Goal: Register for event/course

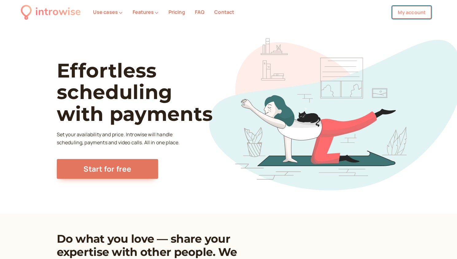
drag, startPoint x: 0, startPoint y: 0, endPoint x: 417, endPoint y: 15, distance: 417.1
click at [417, 15] on link "My account" at bounding box center [411, 12] width 39 height 13
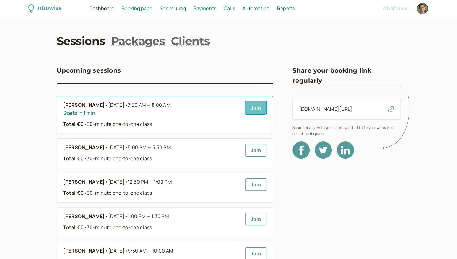
click at [255, 104] on link "Join" at bounding box center [255, 107] width 21 height 13
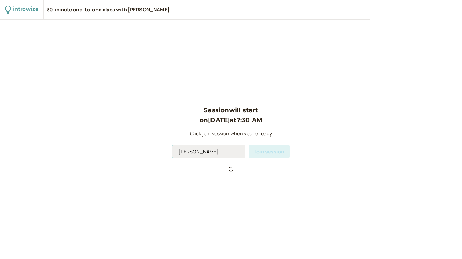
click at [209, 154] on input "[PERSON_NAME]" at bounding box center [208, 151] width 72 height 13
click at [209, 154] on input "Andromeda Jones" at bounding box center [208, 151] width 72 height 13
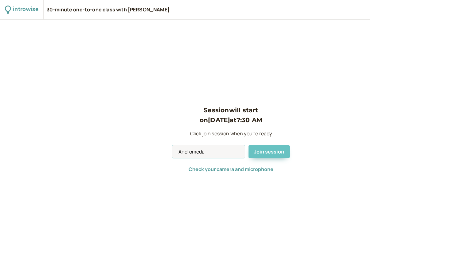
type input "Andromeda"
click at [269, 147] on button "Join session" at bounding box center [268, 151] width 41 height 13
click at [212, 152] on input "[PERSON_NAME]" at bounding box center [208, 151] width 72 height 13
type input "Andromeda"
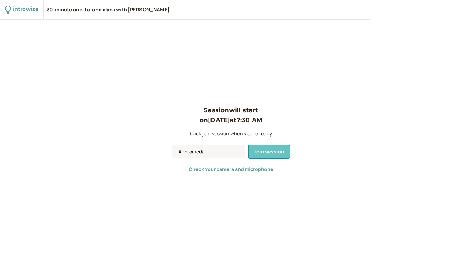
click at [270, 154] on span "Join session" at bounding box center [269, 151] width 30 height 7
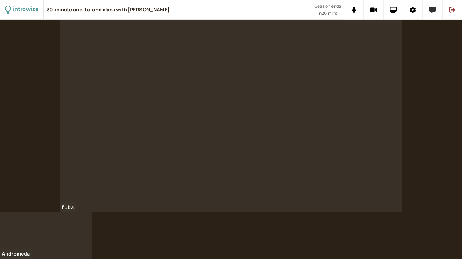
click at [431, 15] on button at bounding box center [433, 10] width 20 height 20
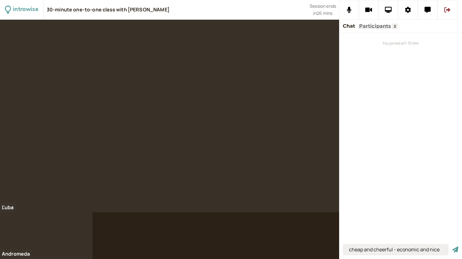
type input "cheap and cheerful - economic and nice"
click at [452, 246] on button "submit" at bounding box center [455, 249] width 6 height 6
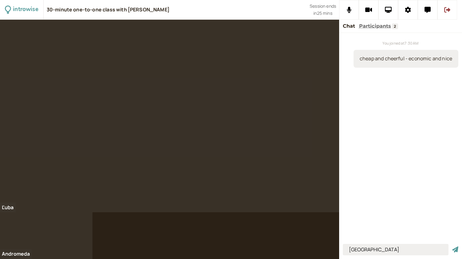
type input "[GEOGRAPHIC_DATA]"
click at [452, 246] on button "submit" at bounding box center [455, 249] width 6 height 6
type input "there are some strange rules that they should stick to"
click at [452, 246] on button "submit" at bounding box center [455, 249] width 6 height 6
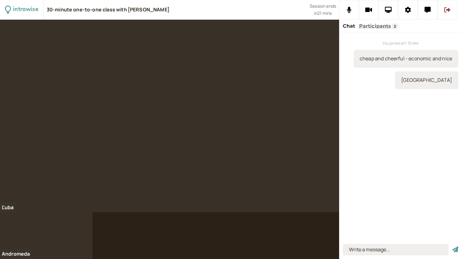
scroll to position [0, 0]
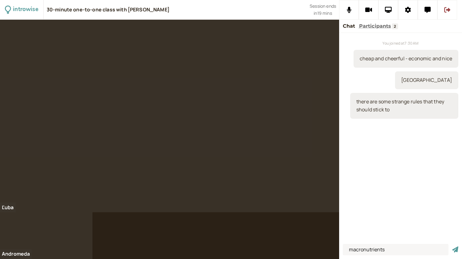
type input "macronutrients"
click at [452, 246] on button "submit" at bounding box center [455, 249] width 6 height 6
type input "to be keen on cooking"
click at [452, 246] on button "submit" at bounding box center [455, 249] width 6 height 6
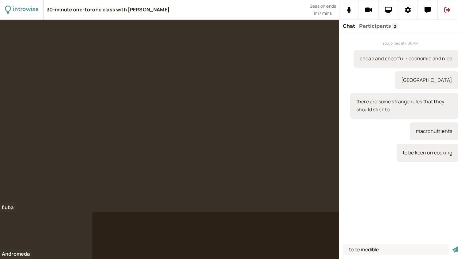
type input "to be inedible"
click at [452, 246] on button "submit" at bounding box center [455, 249] width 6 height 6
type input "sweet and savoury"
click at [452, 246] on button "submit" at bounding box center [455, 249] width 6 height 6
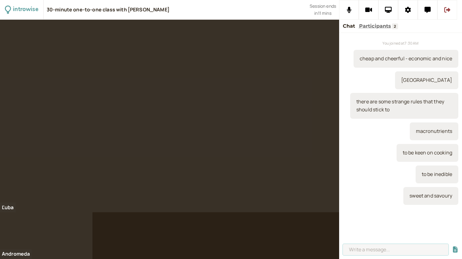
scroll to position [124, 0]
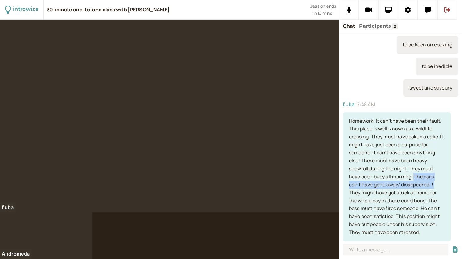
drag, startPoint x: 382, startPoint y: 185, endPoint x: 348, endPoint y: 176, distance: 35.0
click at [348, 176] on div "Homework: It can’t have been their fault. This place is well-known as a wildlif…" at bounding box center [397, 176] width 108 height 129
copy div "The cars can’t have gone away/ disappeared. !"
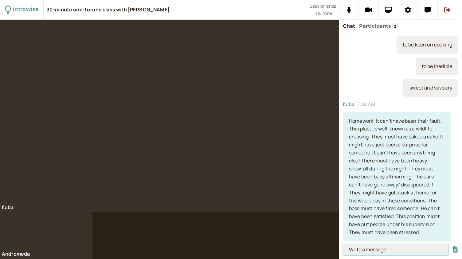
click at [361, 253] on input at bounding box center [396, 249] width 106 height 11
paste input "The cars can’t have gone away/ disappeared. !"
type input "The cars can’t have moved."
click at [452, 246] on button "submit" at bounding box center [455, 249] width 6 height 6
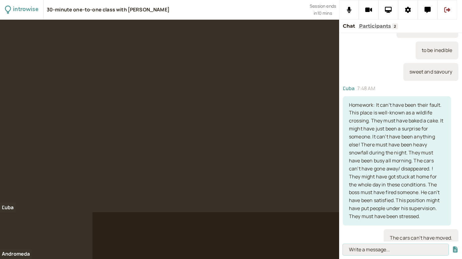
scroll to position [145, 0]
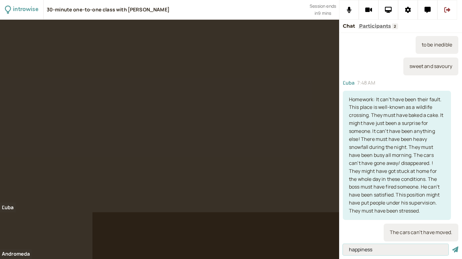
type input "happiness"
click at [452, 246] on button "submit" at bounding box center [455, 249] width 6 height 6
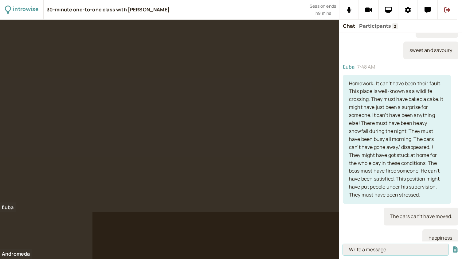
scroll to position [167, 0]
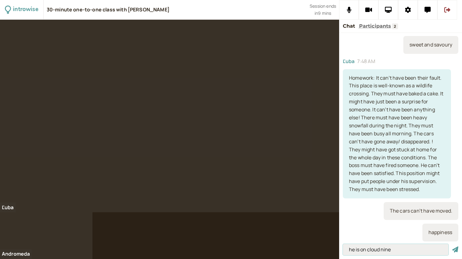
type input "he is on cloud nine"
click at [452, 246] on button "submit" at bounding box center [455, 249] width 6 height 6
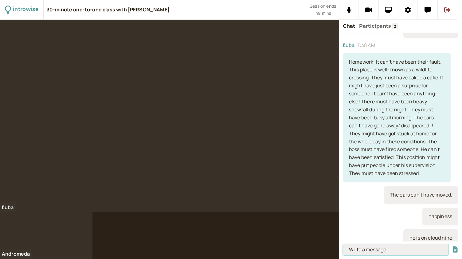
scroll to position [188, 0]
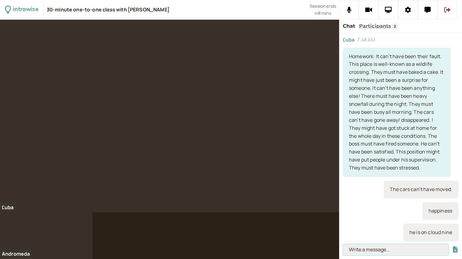
click at [359, 248] on input at bounding box center [396, 249] width 106 height 11
paste input "To jump for joy – to be so happy that you jump."
type input "To jump for joy – to be so happy that you jump."
click at [452, 246] on button "submit" at bounding box center [455, 249] width 6 height 6
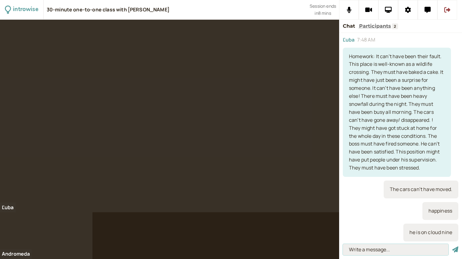
scroll to position [0, 0]
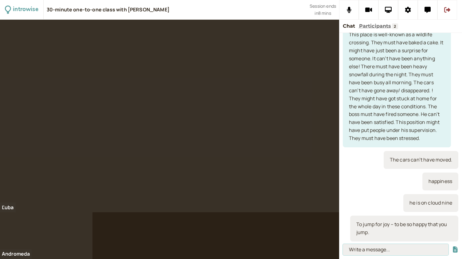
click at [367, 248] on input at bounding box center [396, 249] width 106 height 11
paste input "‘The dog jumped for joy when she realised that she was going for a walk.’"
type input "‘The dog jumped for joy when she realised that she was going for a walk.’"
click at [452, 246] on button "submit" at bounding box center [455, 249] width 6 height 6
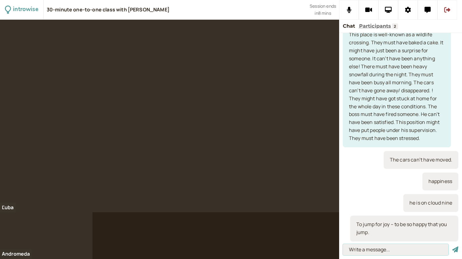
scroll to position [0, 0]
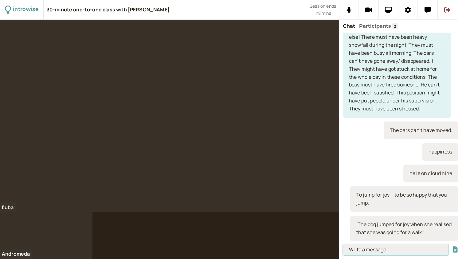
click at [366, 252] on input at bounding box center [396, 249] width 106 height 11
paste input "To be overjoyed – to be extremely happy."
type input "To be overjoyed – to be extremely happy."
click at [452, 246] on button "submit" at bounding box center [455, 249] width 6 height 6
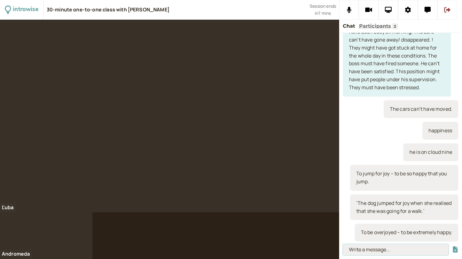
click at [374, 250] on input at bounding box center [396, 249] width 106 height 11
paste input "‘We were overjoyed when we finished the house.’"
type input "‘We were overjoyed when we finished the house.’"
click at [452, 246] on button "submit" at bounding box center [455, 249] width 6 height 6
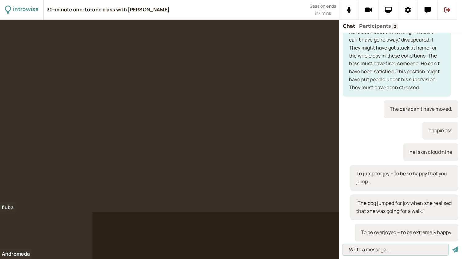
scroll to position [0, 0]
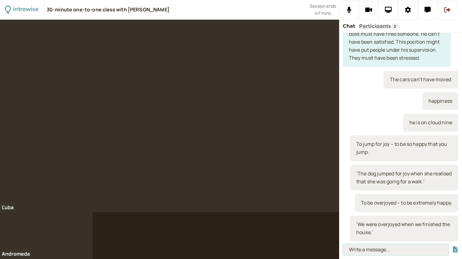
click at [361, 247] on input at bounding box center [396, 249] width 106 height 11
paste input "To be over the moon – to receive very happy news."
type input "To be over the moon – to receive very happy news."
click at [452, 246] on button "submit" at bounding box center [455, 249] width 6 height 6
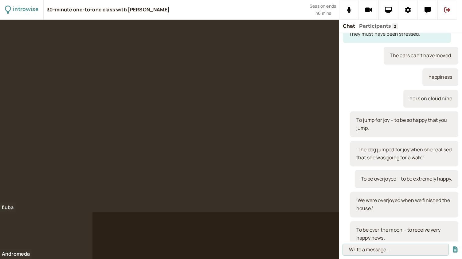
scroll to position [0, 0]
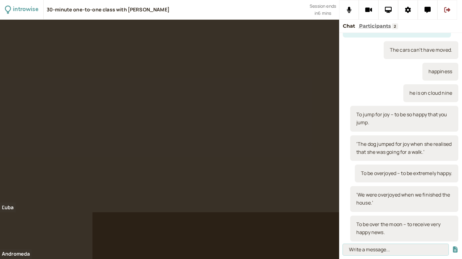
click at [358, 247] on input at bounding box center [396, 249] width 106 height 11
paste input "‘She is over the moon with her promotion.’"
type input "‘She is over the moon with her promotion.’"
click at [452, 246] on button "submit" at bounding box center [455, 249] width 6 height 6
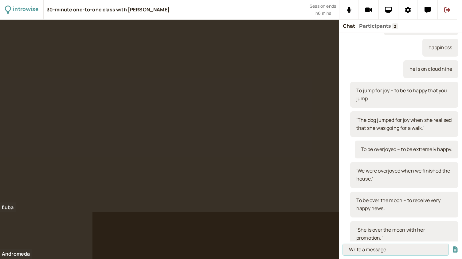
scroll to position [0, 0]
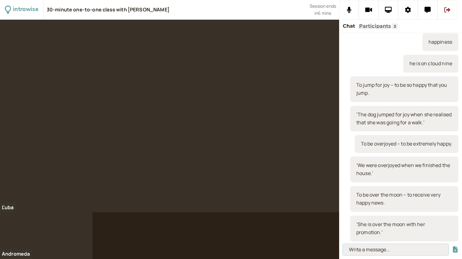
paste input "To be delighted about/with something – to be very happy about something."
type input "To be delighted about/with something – to be very happy about something."
click at [452, 246] on button "submit" at bounding box center [455, 249] width 6 height 6
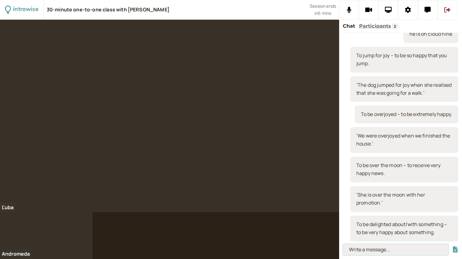
click at [355, 252] on input at bounding box center [396, 249] width 106 height 11
paste input "‘They were delighted with the hotel. It was just what they wanted.’"
type input "‘They were delighted with the hotel. It was just what they wanted.’"
click at [452, 246] on button "submit" at bounding box center [455, 249] width 6 height 6
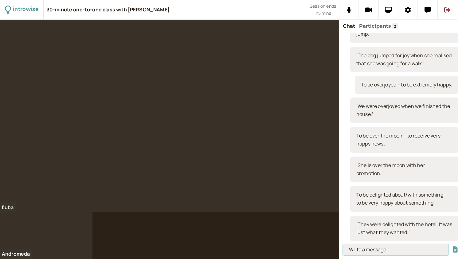
scroll to position [0, 0]
click at [365, 248] on input at bounding box center [396, 249] width 106 height 11
type input "w"
paste input "To be afraid, frightened, scared, terrified, petrified of something."
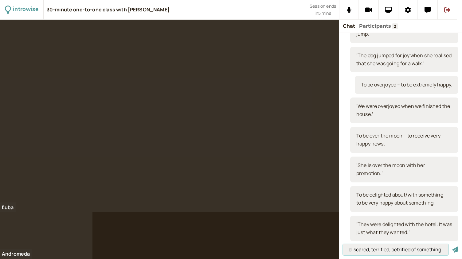
type input "To be afraid, frightened, scared, terrified, petrified of something."
click at [452, 246] on button "submit" at bounding box center [455, 249] width 6 height 6
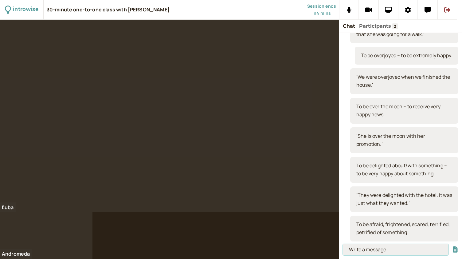
click at [360, 248] on input at bounding box center [396, 249] width 106 height 11
type input "Vertigo"
click at [452, 246] on button "submit" at bounding box center [455, 249] width 6 height 6
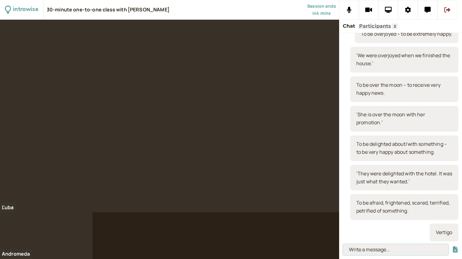
paste input "To be daunting – to feel frightened or worried about your ability to achieve so…"
type input "To be daunting – to feel frightened or worried about your ability to achieve so…"
click at [452, 246] on button "submit" at bounding box center [455, 249] width 6 height 6
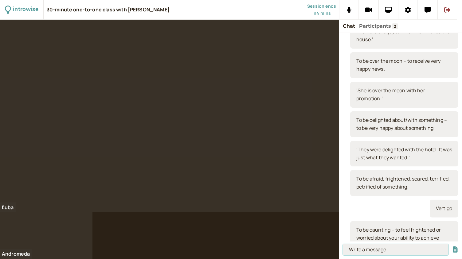
scroll to position [0, 0]
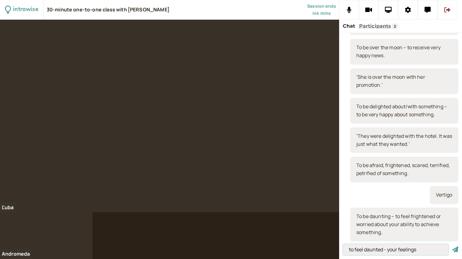
type input "to feel daunted - your feelings"
click at [452, 246] on button "submit" at bounding box center [455, 249] width 6 height 6
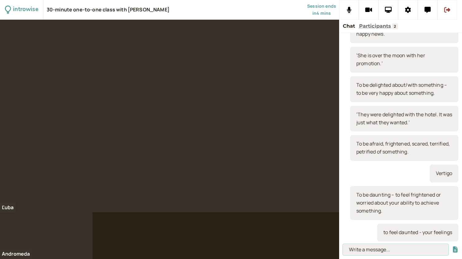
click at [364, 252] on input at bounding box center [396, 249] width 106 height 11
paste input "“Rebuilding Europe after World War II was a daunting task for the people of tha…"
type input "“Rebuilding Europe after World War II was a daunting task for the people of tha…"
click at [452, 246] on button "submit" at bounding box center [455, 249] width 6 height 6
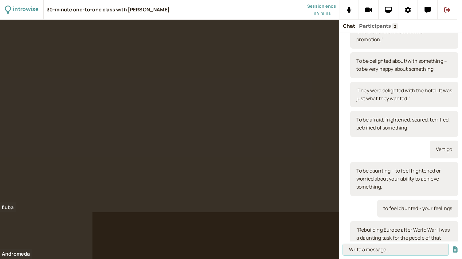
scroll to position [0, 0]
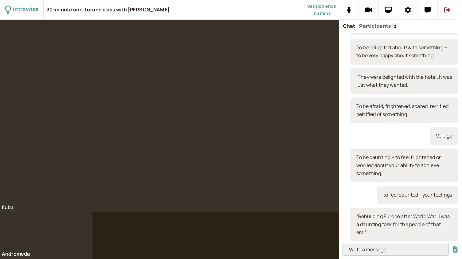
click at [361, 248] on input at bounding box center [396, 249] width 106 height 11
paste input "To be creepy – to give you a bad feeling."
type input "To be creepy – to give you a bad feeling."
click at [452, 246] on button "submit" at bounding box center [455, 249] width 6 height 6
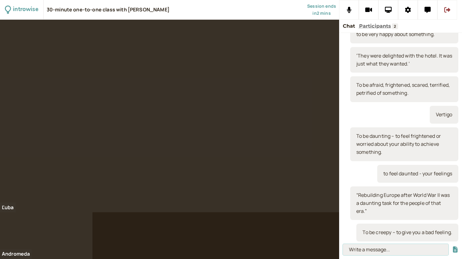
scroll to position [592, 0]
click at [362, 250] on input at bounding box center [396, 249] width 106 height 11
paste input "‘I am not walking down that street, it is too creepy.’"
type input "‘I am not walking down that street, it is too creepy.’"
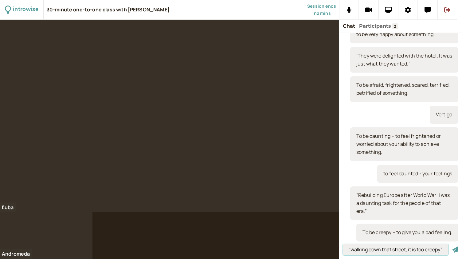
click at [452, 246] on button "submit" at bounding box center [455, 249] width 6 height 6
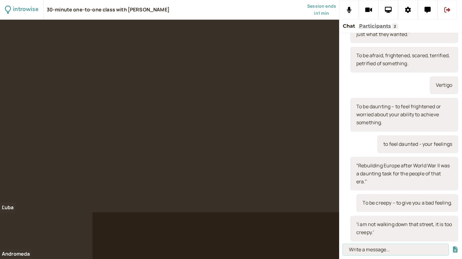
click at [360, 248] on input at bounding box center [396, 249] width 106 height 11
paste input "To dread + gerund – to have a physical reaction because you don’t want to do so…"
type input "To dread + gerund – to have a physical reaction because you don’t want to do so…"
click at [452, 246] on button "submit" at bounding box center [455, 249] width 6 height 6
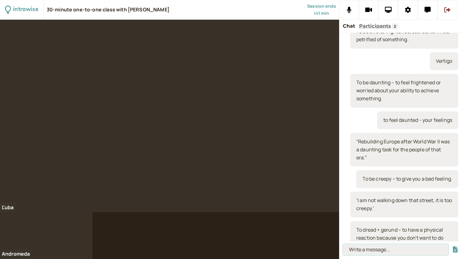
scroll to position [0, 0]
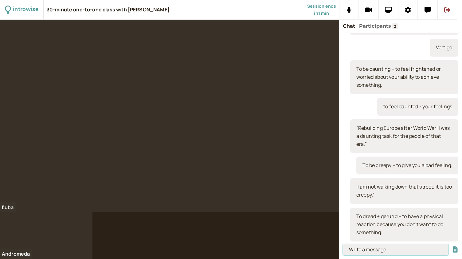
paste input "‘He dreaded doing the presentation so much that he felt sick.’"
type input "‘He dreaded doing the presentation so much that he felt sick.’"
click at [452, 246] on button "submit" at bounding box center [455, 249] width 6 height 6
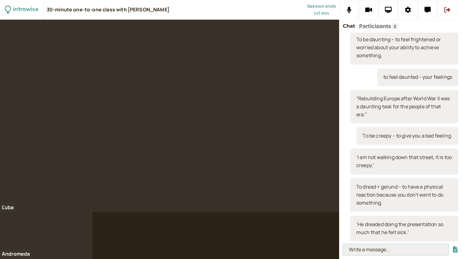
scroll to position [0, 0]
type input "J"
type input "to be dreadful - terrible"
click at [452, 246] on button "submit" at bounding box center [455, 249] width 6 height 6
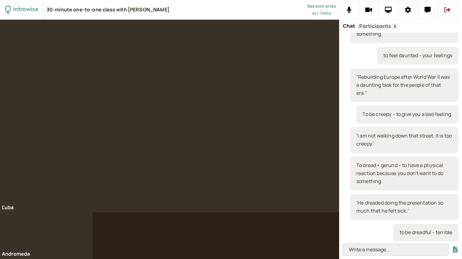
click at [367, 252] on input at bounding box center [396, 249] width 106 height 11
paste input "To have goosebumps – when your skin reacts when you feel scared."
type input "To have goosebumps – when your skin reacts when you feel scared."
drag, startPoint x: 350, startPoint y: 251, endPoint x: 455, endPoint y: 248, distance: 105.7
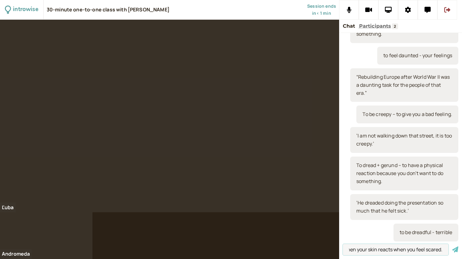
click at [455, 248] on form "To have goosebumps – when your skin reacts when you feel scared." at bounding box center [400, 249] width 115 height 11
type input "I dread speaking in public"
click at [452, 246] on button "submit" at bounding box center [455, 249] width 6 height 6
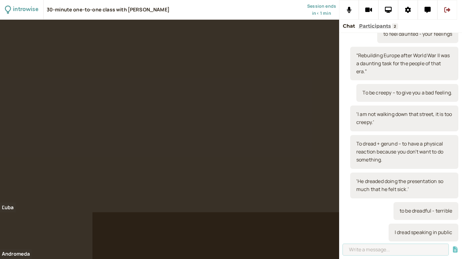
scroll to position [732, 0]
click at [426, 248] on input at bounding box center [396, 249] width 106 height 11
paste input "To have goosebumps – when your skin reacts when you feel scared."
type input "To have goosebumps – when your skin reacts when you feel scared."
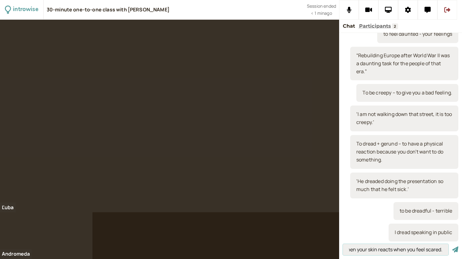
click at [452, 246] on button "submit" at bounding box center [455, 249] width 6 height 6
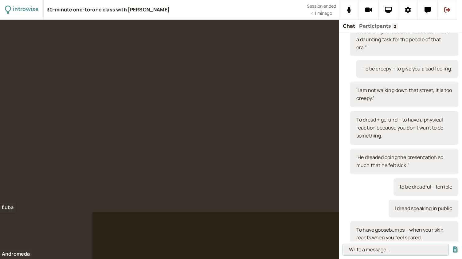
scroll to position [0, 0]
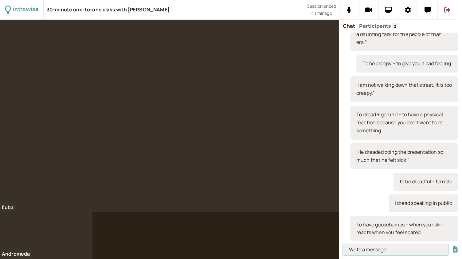
click at [354, 247] on input at bounding box center [396, 249] width 106 height 11
paste input "‘That creepy film gave me goosebumps.’"
type input "‘That creepy film gave me goosebumps.’"
click at [452, 246] on button "submit" at bounding box center [455, 249] width 6 height 6
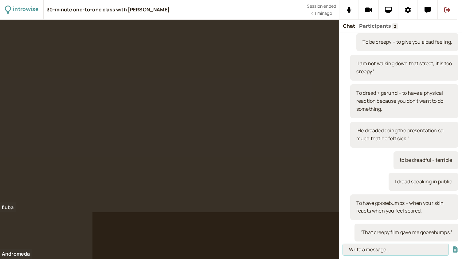
scroll to position [791, 0]
click at [358, 248] on input at bounding box center [396, 249] width 106 height 11
type input "[DOMAIN_NAME][PERSON_NAME]"
click at [452, 246] on button "submit" at bounding box center [455, 249] width 6 height 6
